Goal: Navigation & Orientation: Find specific page/section

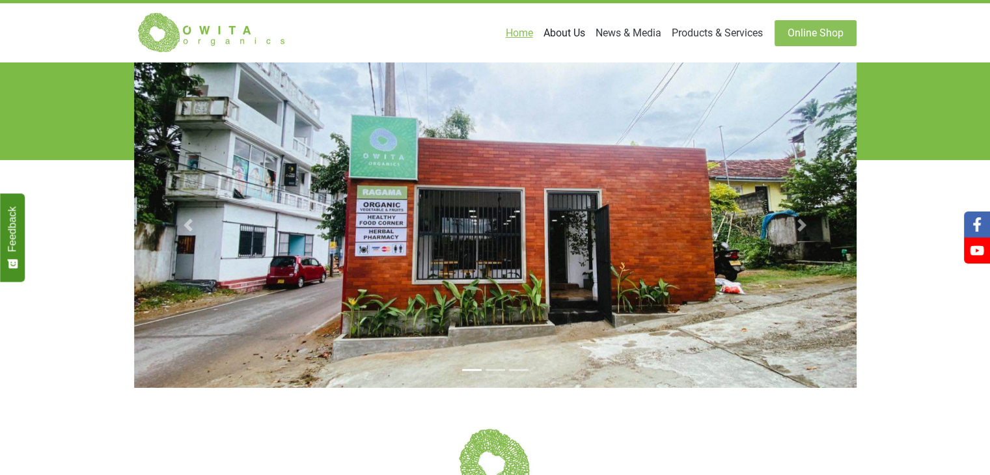
click at [551, 36] on link "About Us" at bounding box center [564, 33] width 52 height 26
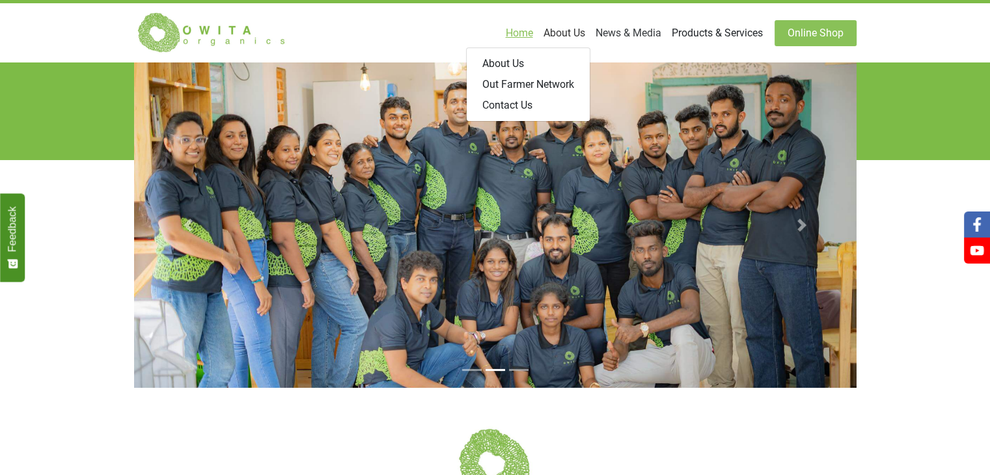
click at [687, 31] on link "Products & Services" at bounding box center [718, 33] width 102 height 26
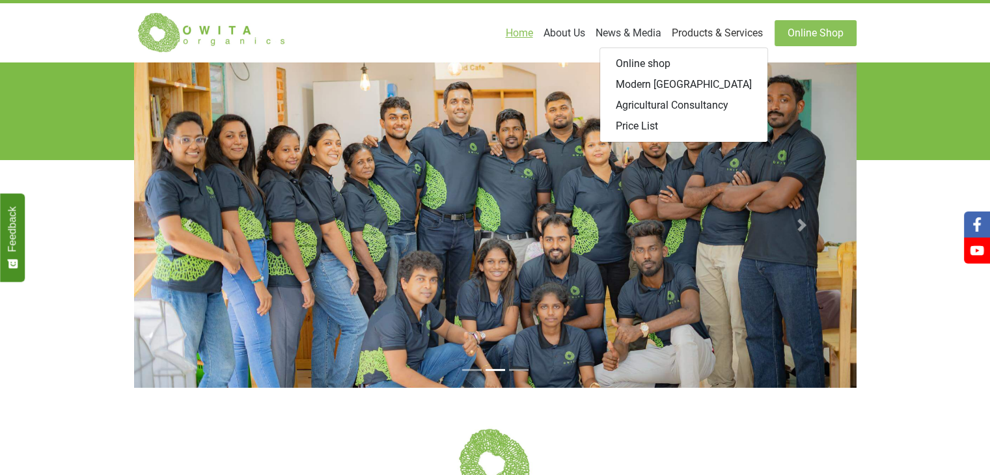
click at [674, 46] on nav "Home About Us About Us Out Farmer Network Contact Us News & Media Blog Facebook…" at bounding box center [495, 32] width 722 height 59
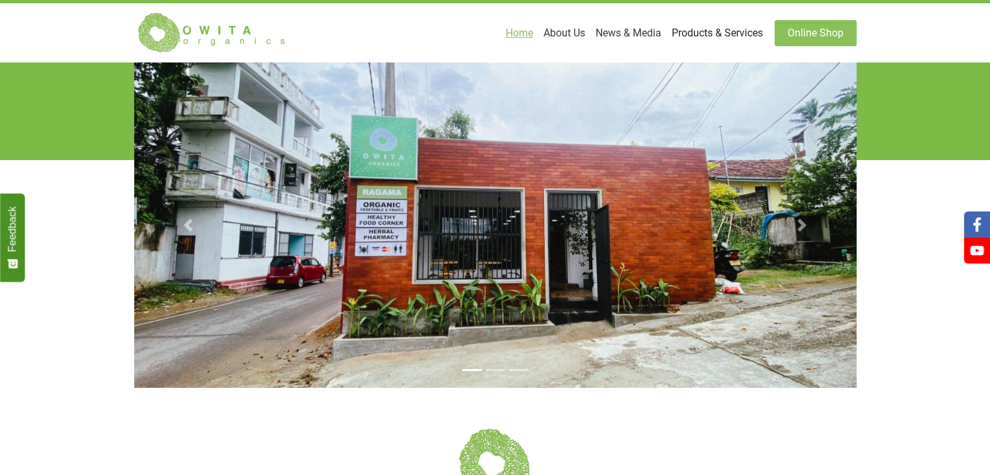
click at [693, 30] on link "Products & Services" at bounding box center [718, 33] width 102 height 26
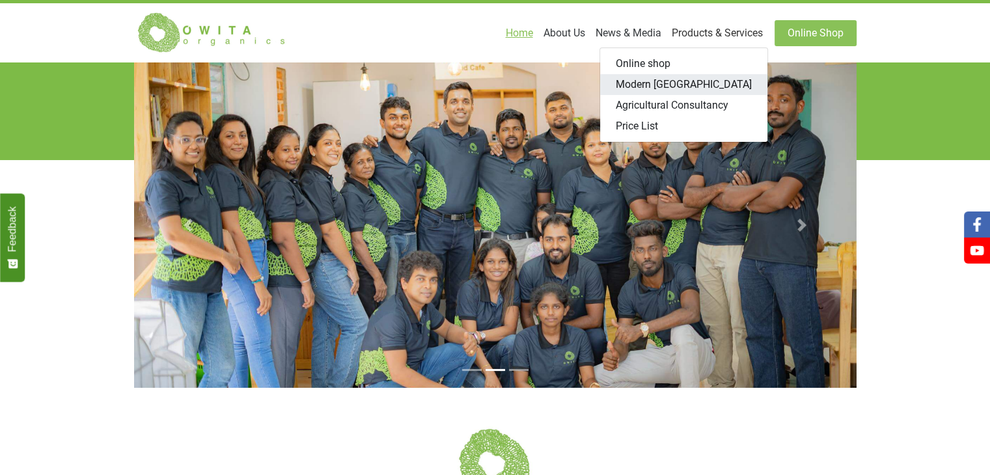
click at [678, 87] on link "Modern [GEOGRAPHIC_DATA]" at bounding box center [683, 84] width 167 height 21
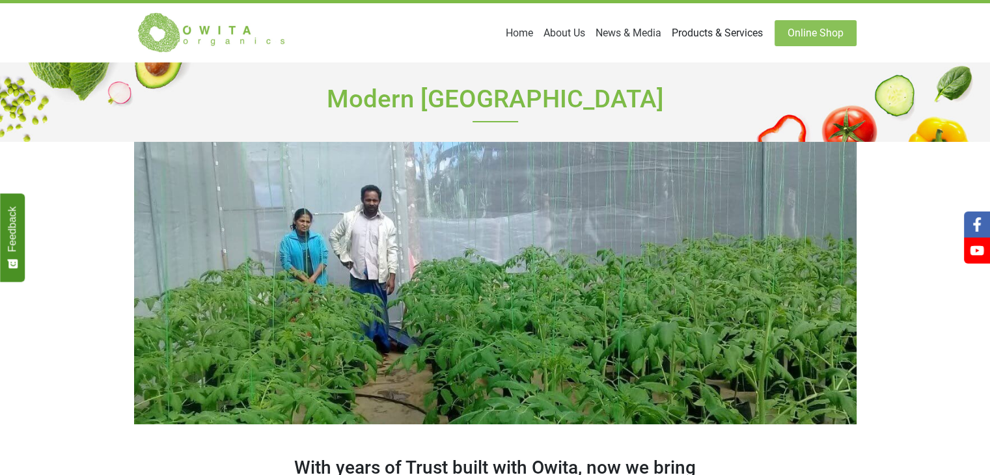
click at [687, 34] on link "Products & Services" at bounding box center [718, 33] width 102 height 26
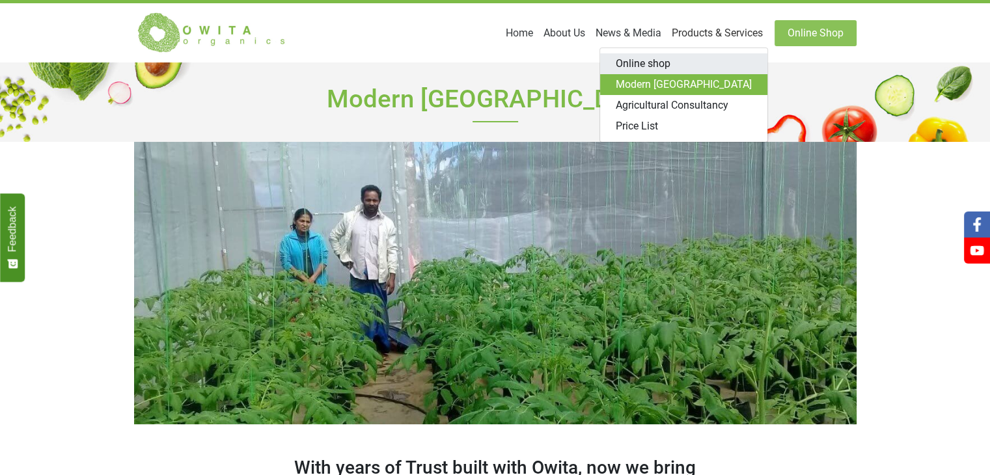
click at [680, 66] on link "Online shop" at bounding box center [683, 63] width 167 height 21
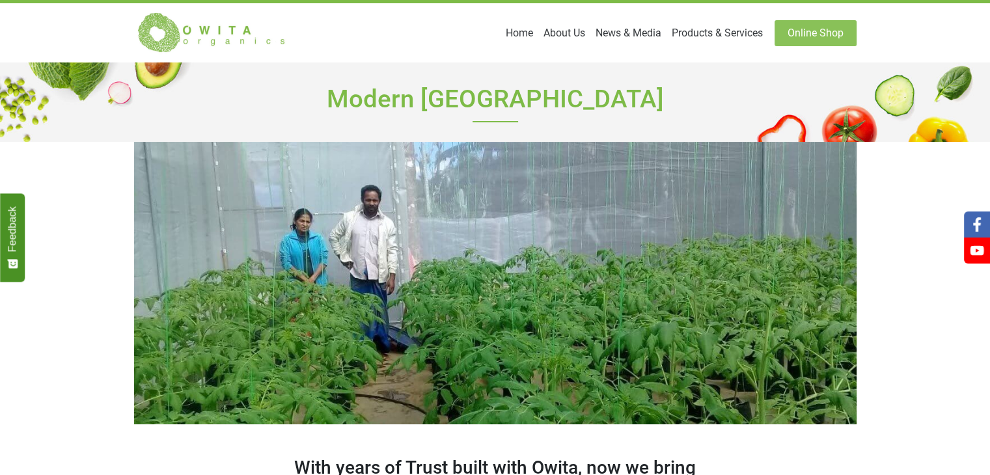
drag, startPoint x: 698, startPoint y: 33, endPoint x: 622, endPoint y: 71, distance: 85.0
click at [622, 71] on h1 "Modern [GEOGRAPHIC_DATA]" at bounding box center [495, 101] width 722 height 79
click at [680, 36] on link "Products & Services" at bounding box center [718, 33] width 102 height 26
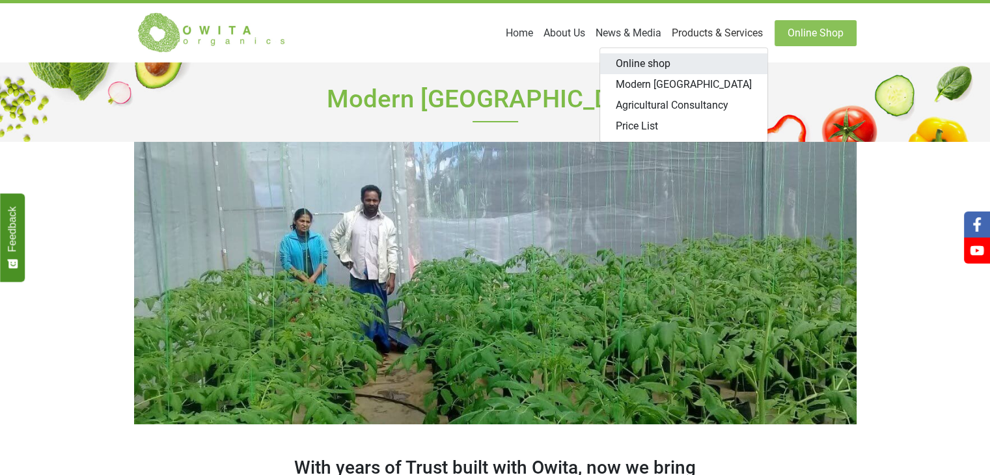
click at [667, 63] on link "Online shop" at bounding box center [683, 63] width 167 height 21
